Goal: Task Accomplishment & Management: Use online tool/utility

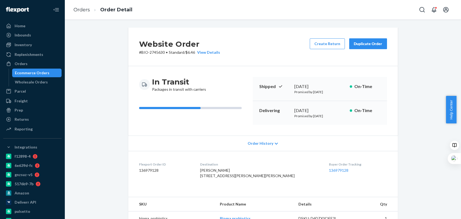
click at [83, 10] on link "Orders" at bounding box center [81, 10] width 16 height 6
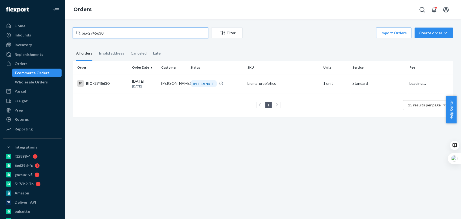
click at [118, 33] on input "bio-2745630" at bounding box center [140, 33] width 135 height 11
paste input "39941"
type input "bio-2739941"
click at [278, 92] on td "bioma_probiotics" at bounding box center [283, 83] width 76 height 19
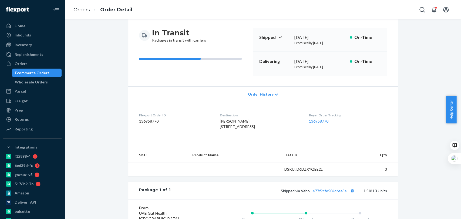
scroll to position [52, 0]
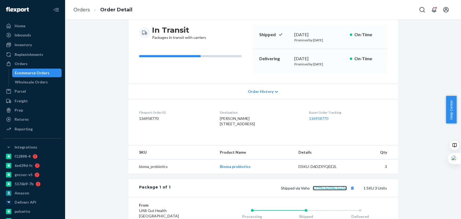
click at [325, 190] on link "477f9cfe504c6aa3e" at bounding box center [330, 188] width 34 height 5
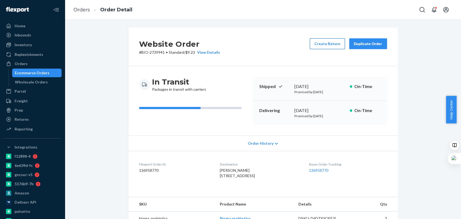
click at [322, 41] on button "Create Return" at bounding box center [327, 43] width 35 height 11
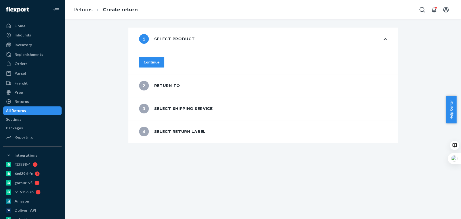
click at [160, 60] on div "Continue" at bounding box center [152, 61] width 16 height 5
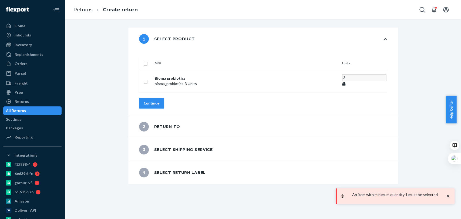
click at [148, 60] on input "checkbox" at bounding box center [145, 63] width 4 height 6
checkbox input "true"
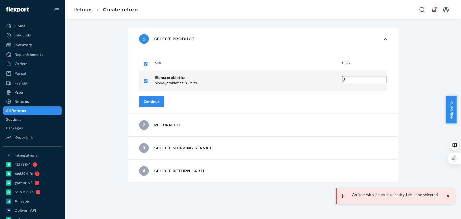
click at [160, 99] on div "Continue" at bounding box center [152, 101] width 16 height 5
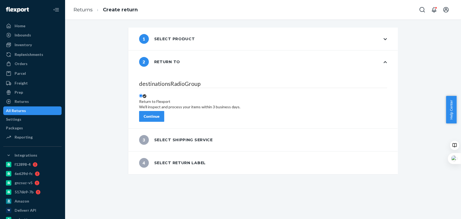
click at [160, 114] on div "Continue" at bounding box center [152, 116] width 16 height 5
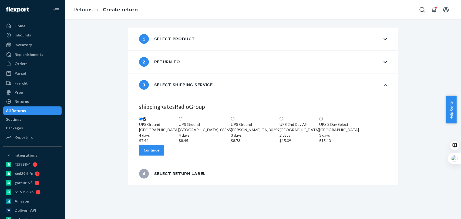
click at [160, 153] on div "Continue" at bounding box center [152, 149] width 16 height 5
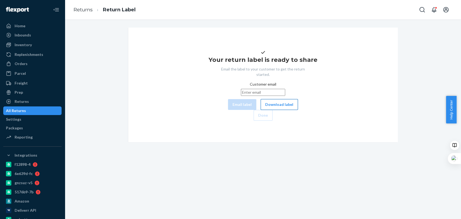
click at [261, 110] on button "Download label" at bounding box center [279, 104] width 37 height 11
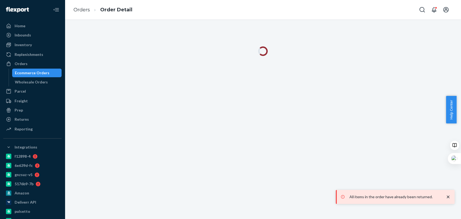
drag, startPoint x: 125, startPoint y: 1, endPoint x: 105, endPoint y: 5, distance: 21.1
click at [105, 5] on div "Orders Order Detail" at bounding box center [263, 9] width 396 height 19
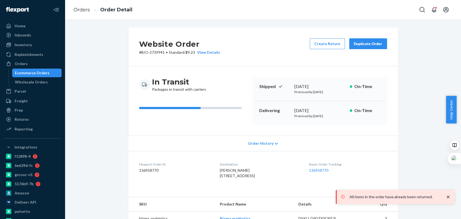
click at [105, 5] on ol "Orders Order Detail" at bounding box center [103, 10] width 68 height 16
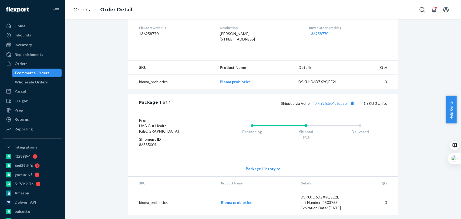
scroll to position [150, 0]
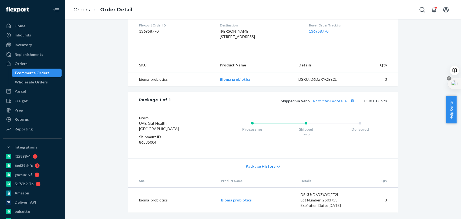
drag, startPoint x: 460, startPoint y: 161, endPoint x: 458, endPoint y: 86, distance: 74.6
click at [456, 86] on div at bounding box center [454, 83] width 14 height 11
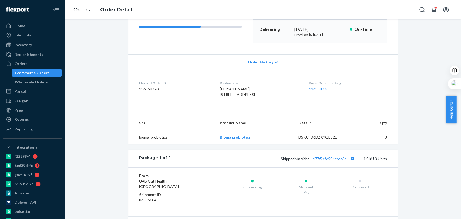
scroll to position [80, 0]
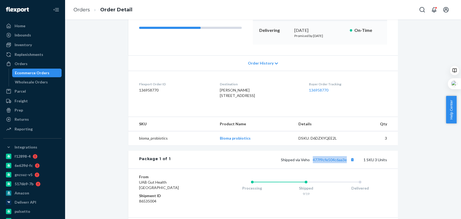
drag, startPoint x: 310, startPoint y: 172, endPoint x: 349, endPoint y: 177, distance: 39.0
click at [349, 169] on div "Package 1 of 1 Shipped via Veho 477f9cfe504c6aa3e 1 SKU 3 Units" at bounding box center [263, 160] width 270 height 18
copy link "477f9cfe504c6aa3e"
